Goal: Task Accomplishment & Management: Use online tool/utility

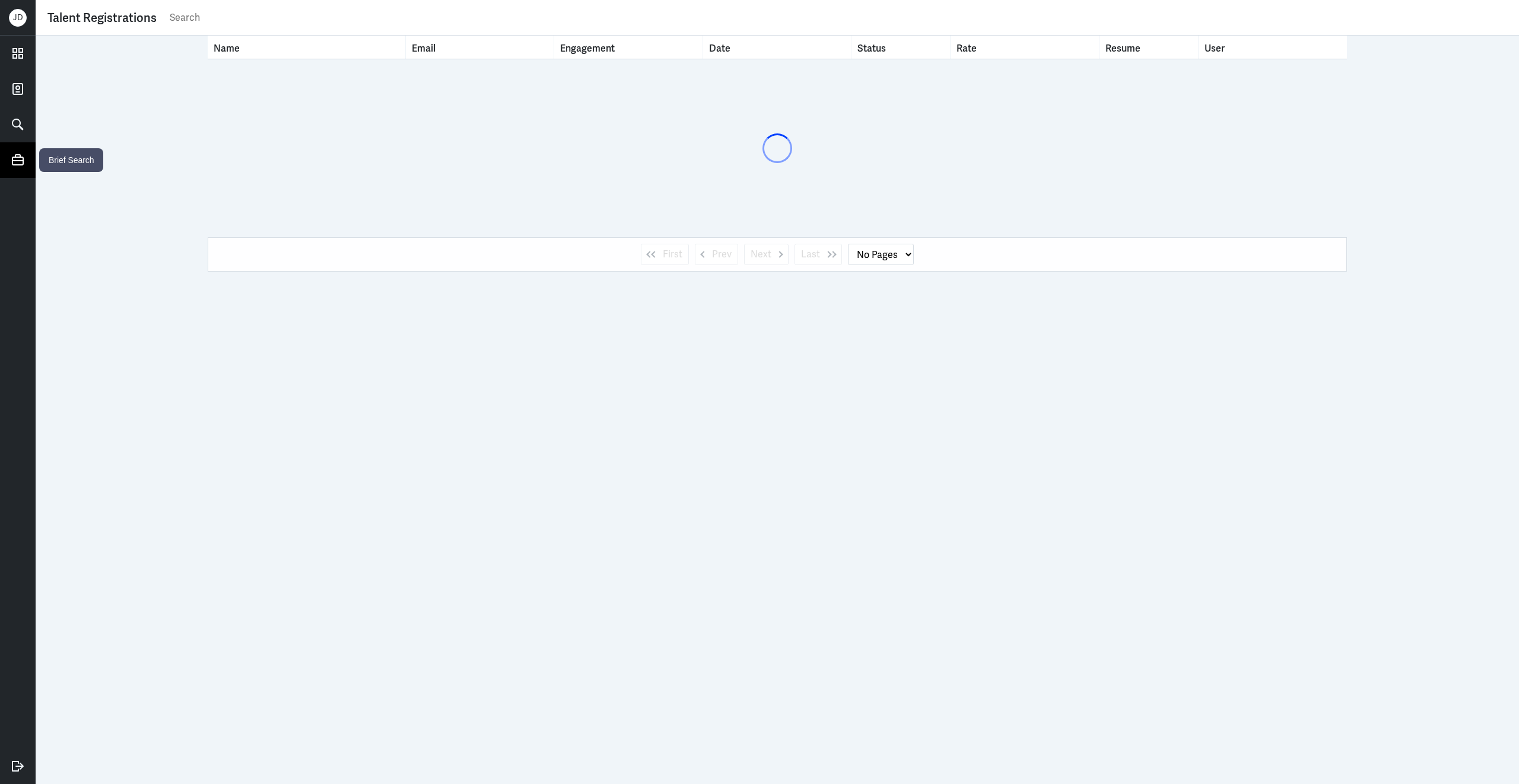
click at [26, 161] on icon at bounding box center [17, 160] width 18 height 18
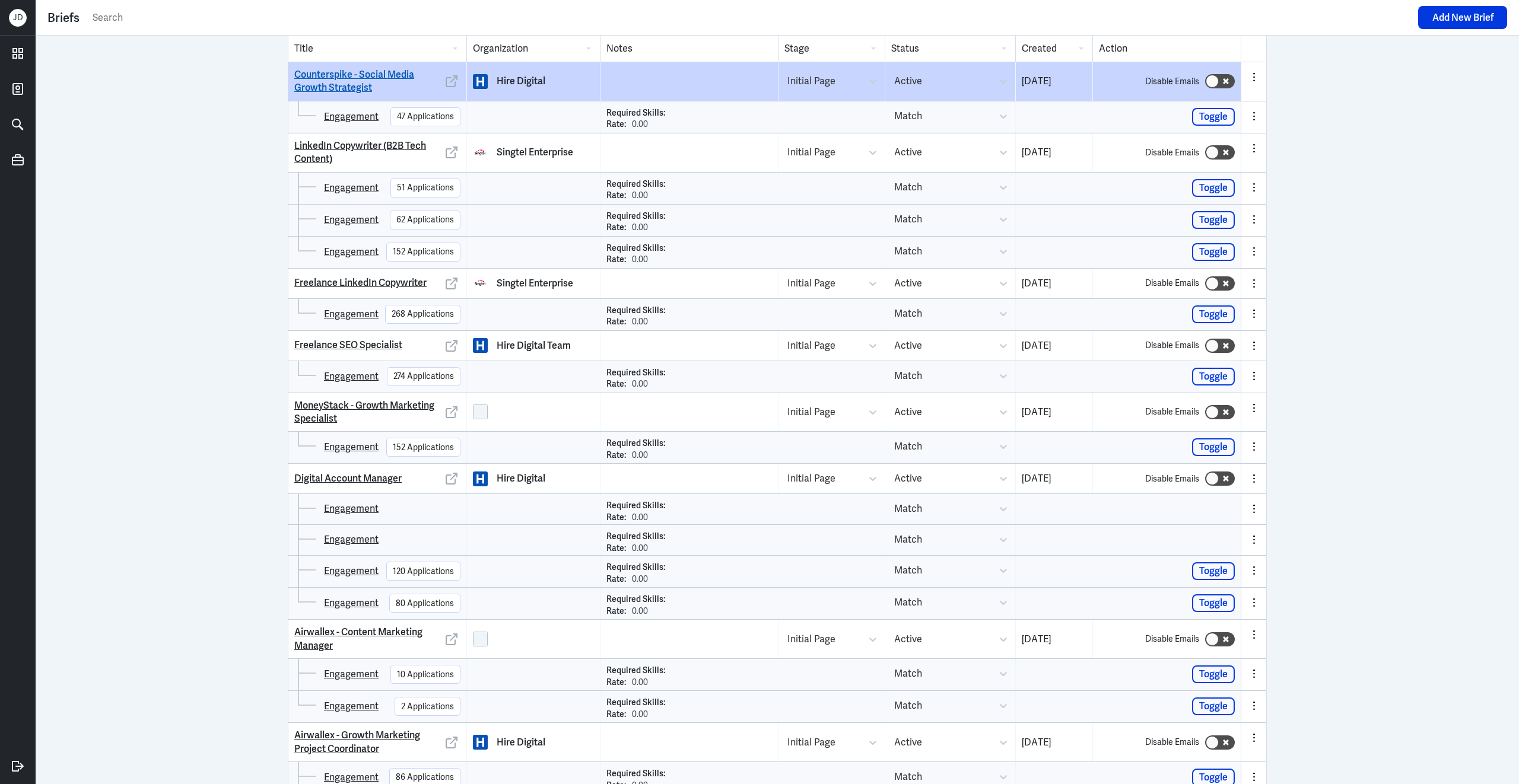
click at [334, 83] on link "Counterspike - Social Media Growth Strategist" at bounding box center [369, 81] width 149 height 27
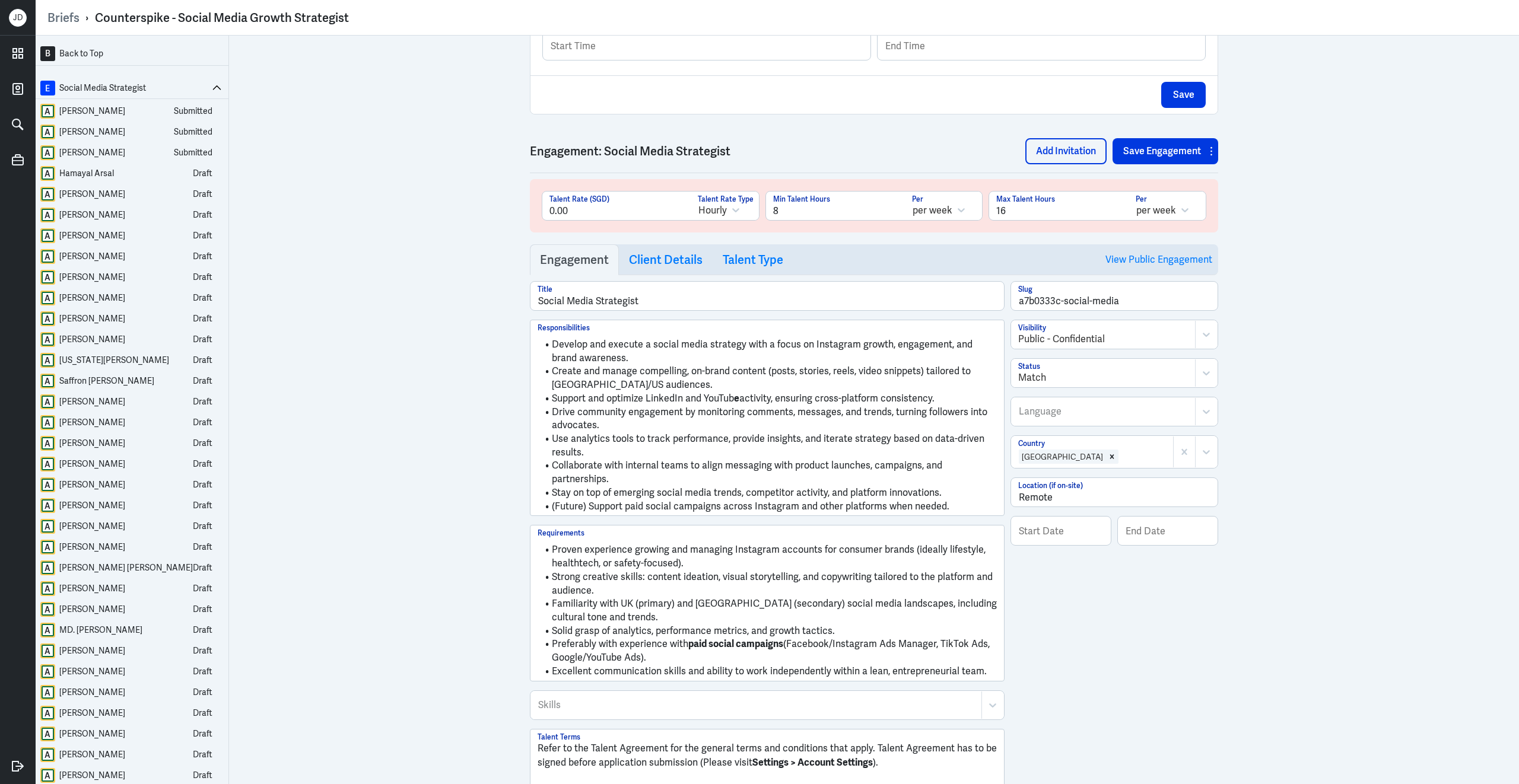
scroll to position [485, 0]
click at [1138, 263] on link "View Public Engagement" at bounding box center [1159, 259] width 107 height 30
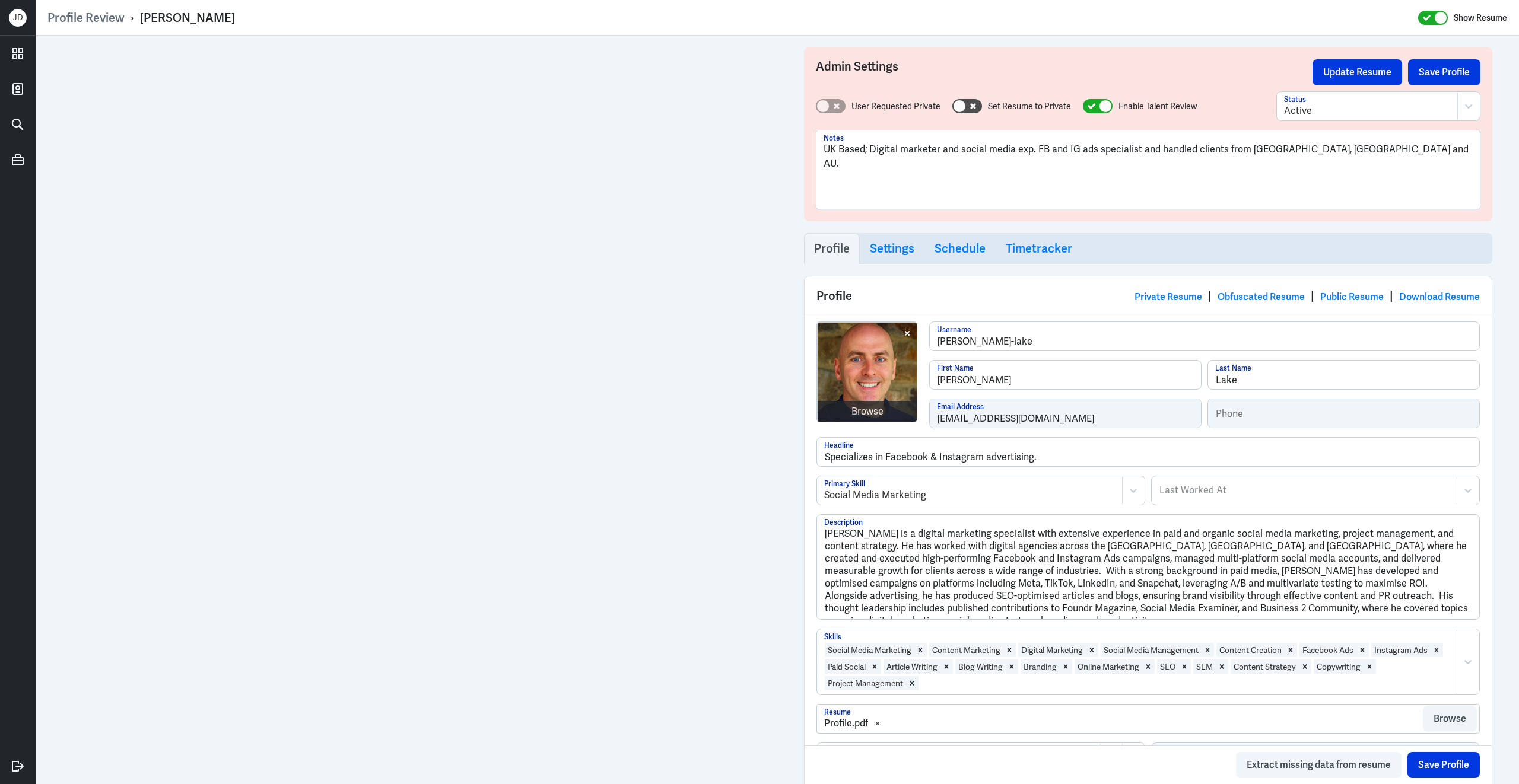
click at [917, 419] on div "Browse chris-lake Username Chris First Name Lake Last Name clake2105@googlemail…" at bounding box center [1149, 380] width 664 height 116
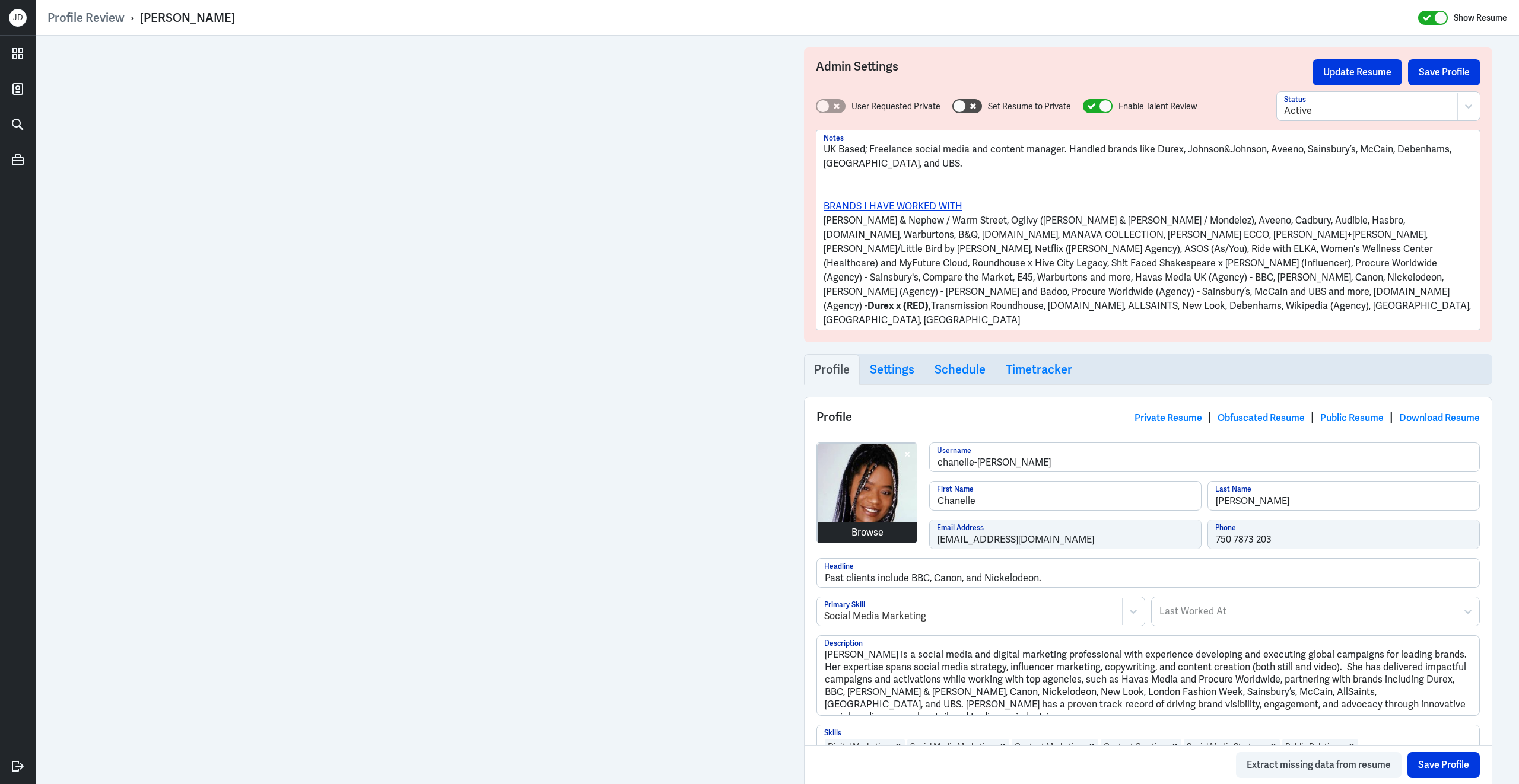
click at [905, 524] on div "Browse chanelle-burrows Username Chanelle First Name Burrows Last Name hello@ch…" at bounding box center [1149, 500] width 664 height 116
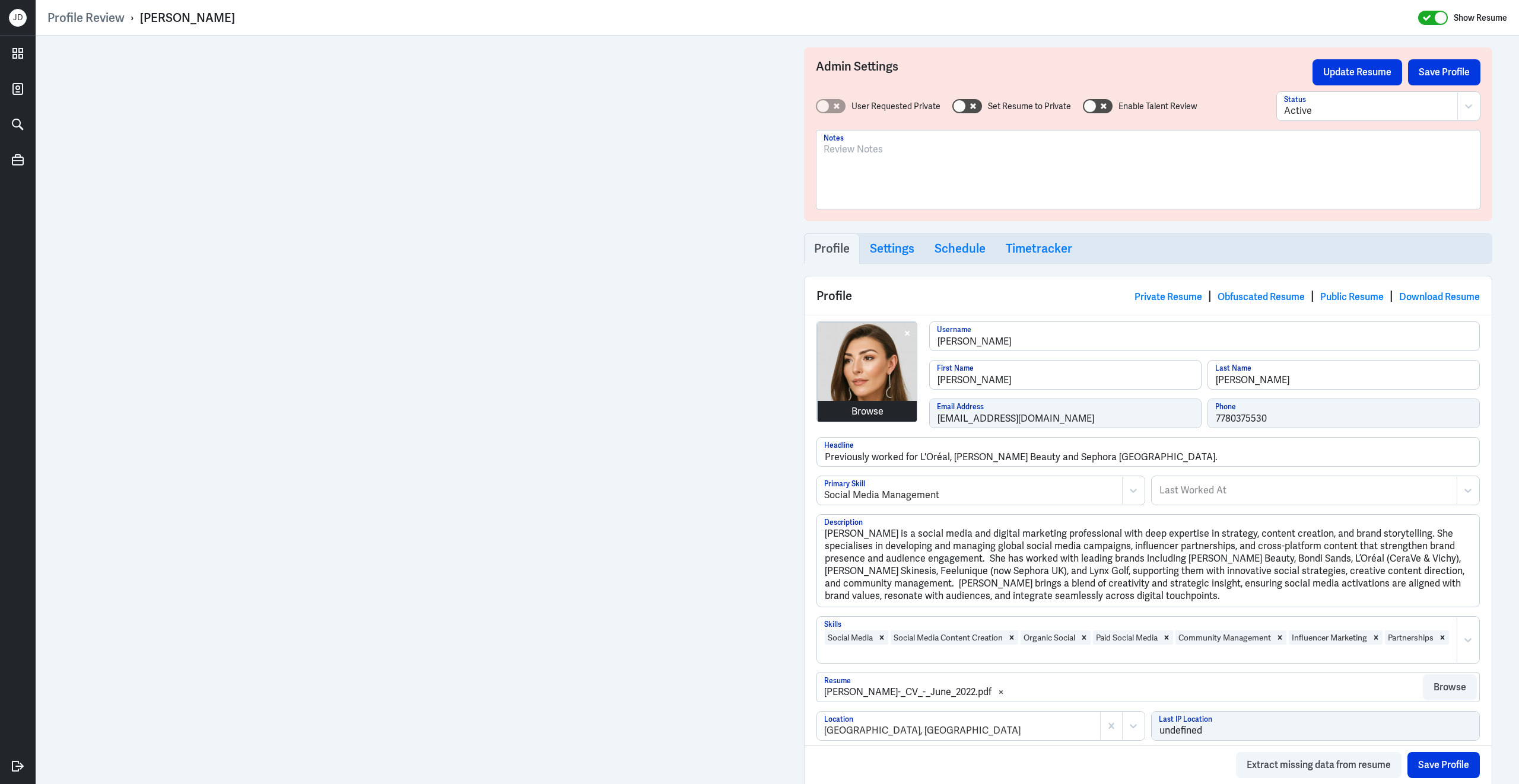
click at [914, 422] on div "Browse [PERSON_NAME] Username [PERSON_NAME] First Name [PERSON_NAME] Last Name …" at bounding box center [1149, 380] width 664 height 116
